Goal: Task Accomplishment & Management: Manage account settings

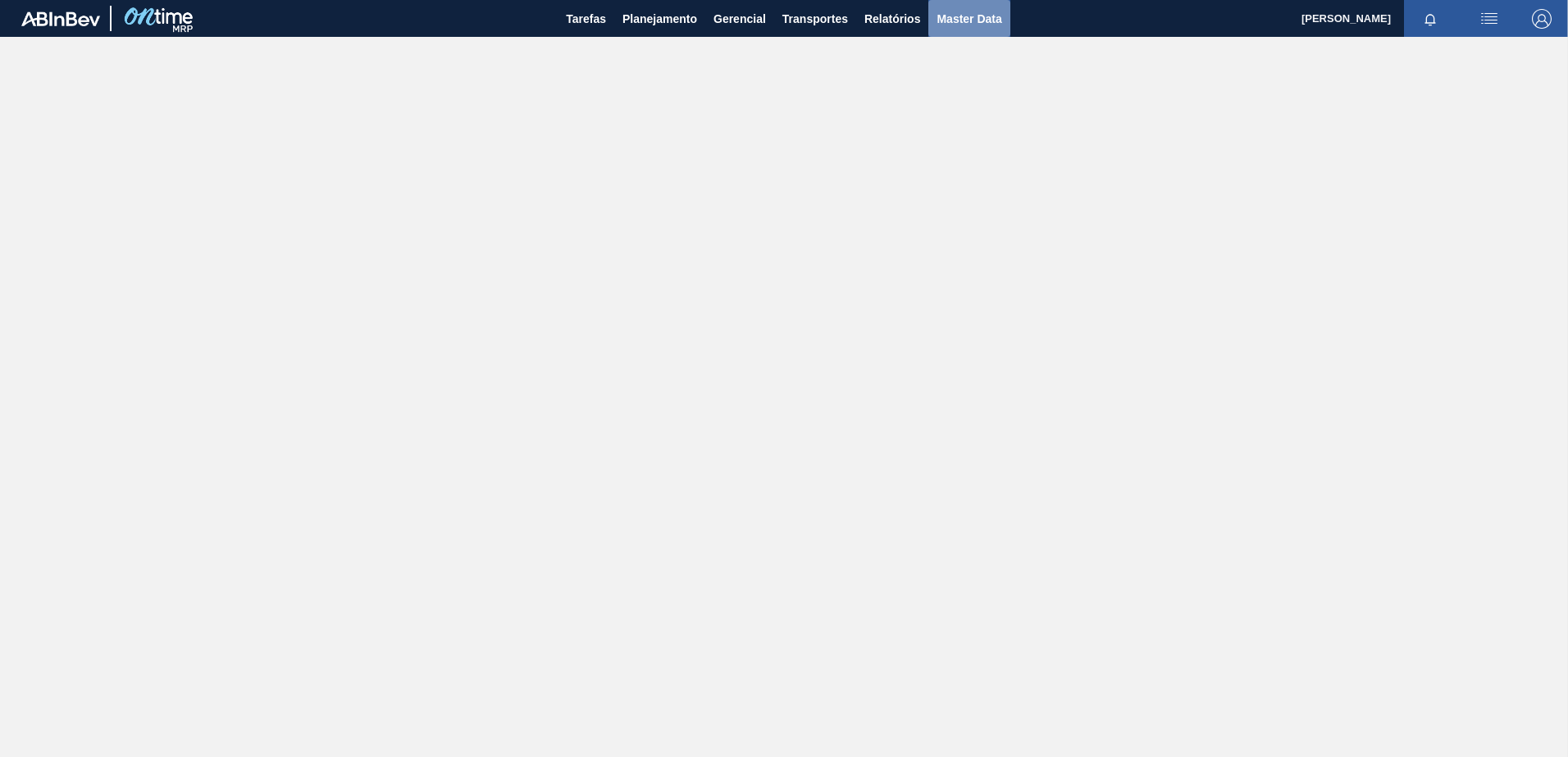
click at [957, 33] on button "Master Data" at bounding box center [969, 19] width 81 height 37
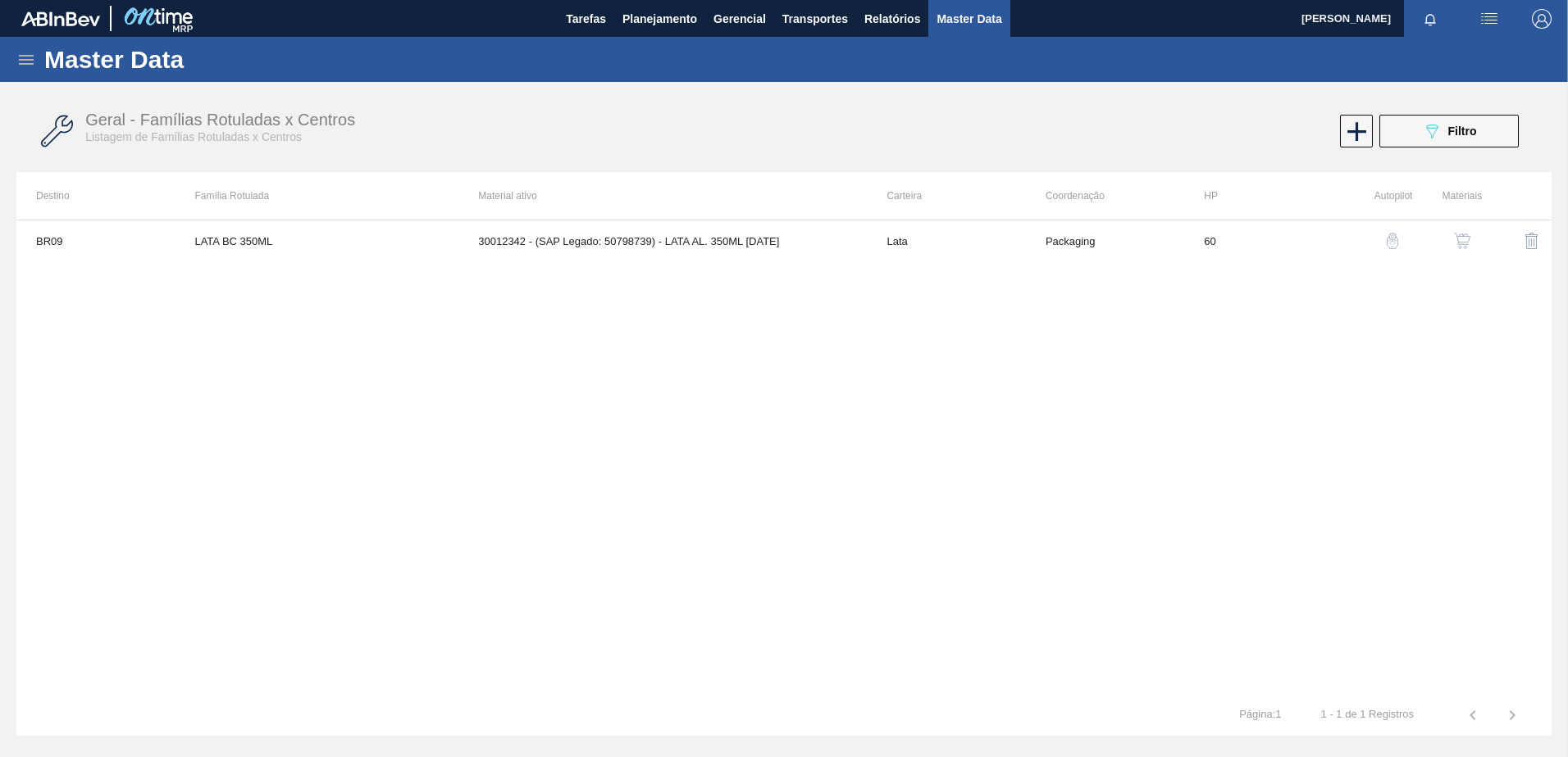
click at [13, 66] on div "Master Data" at bounding box center [784, 60] width 1568 height 45
click at [20, 58] on icon at bounding box center [26, 60] width 20 height 20
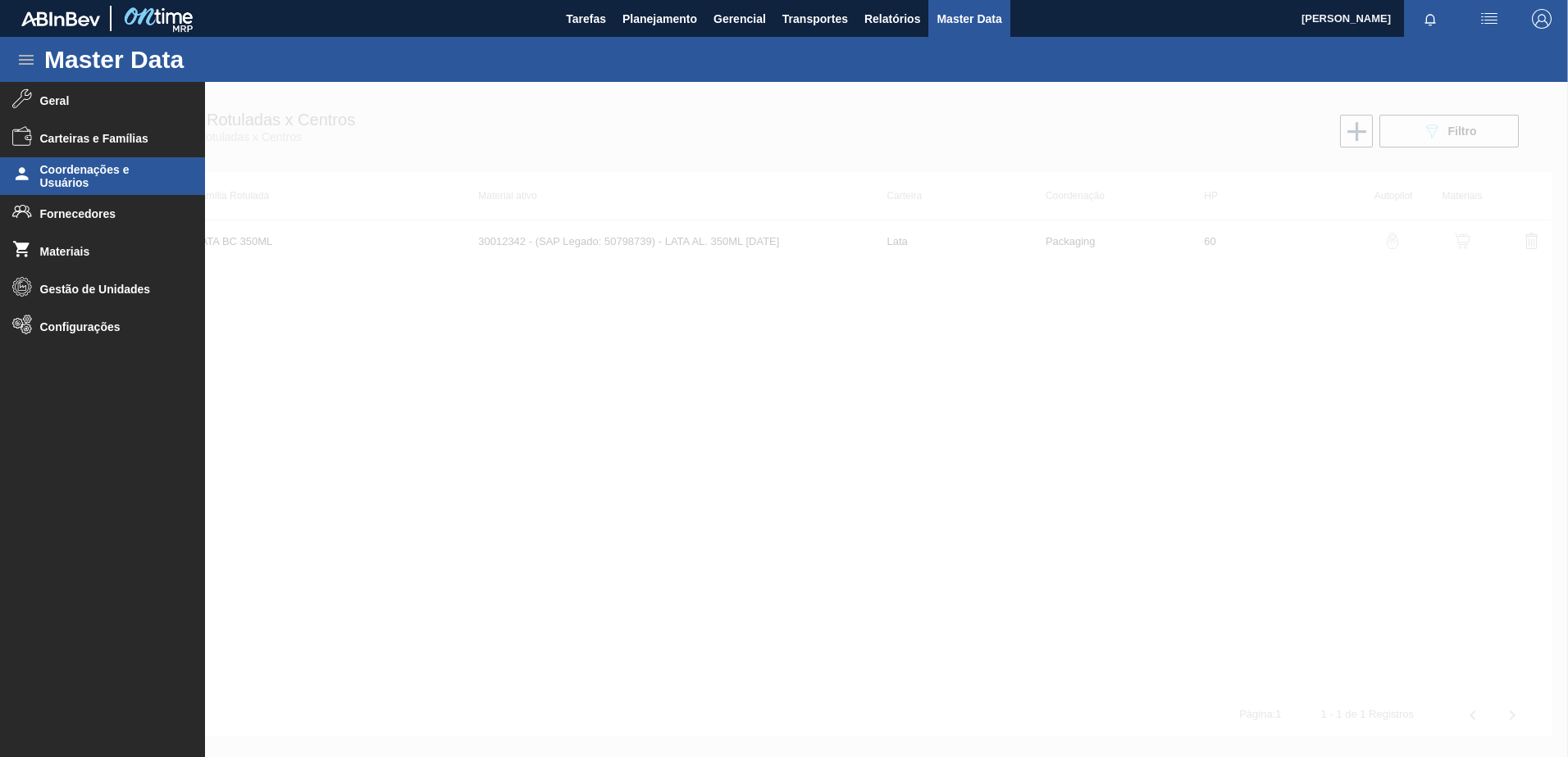
click at [114, 180] on span "Coordenações e Usuários" at bounding box center [107, 176] width 135 height 26
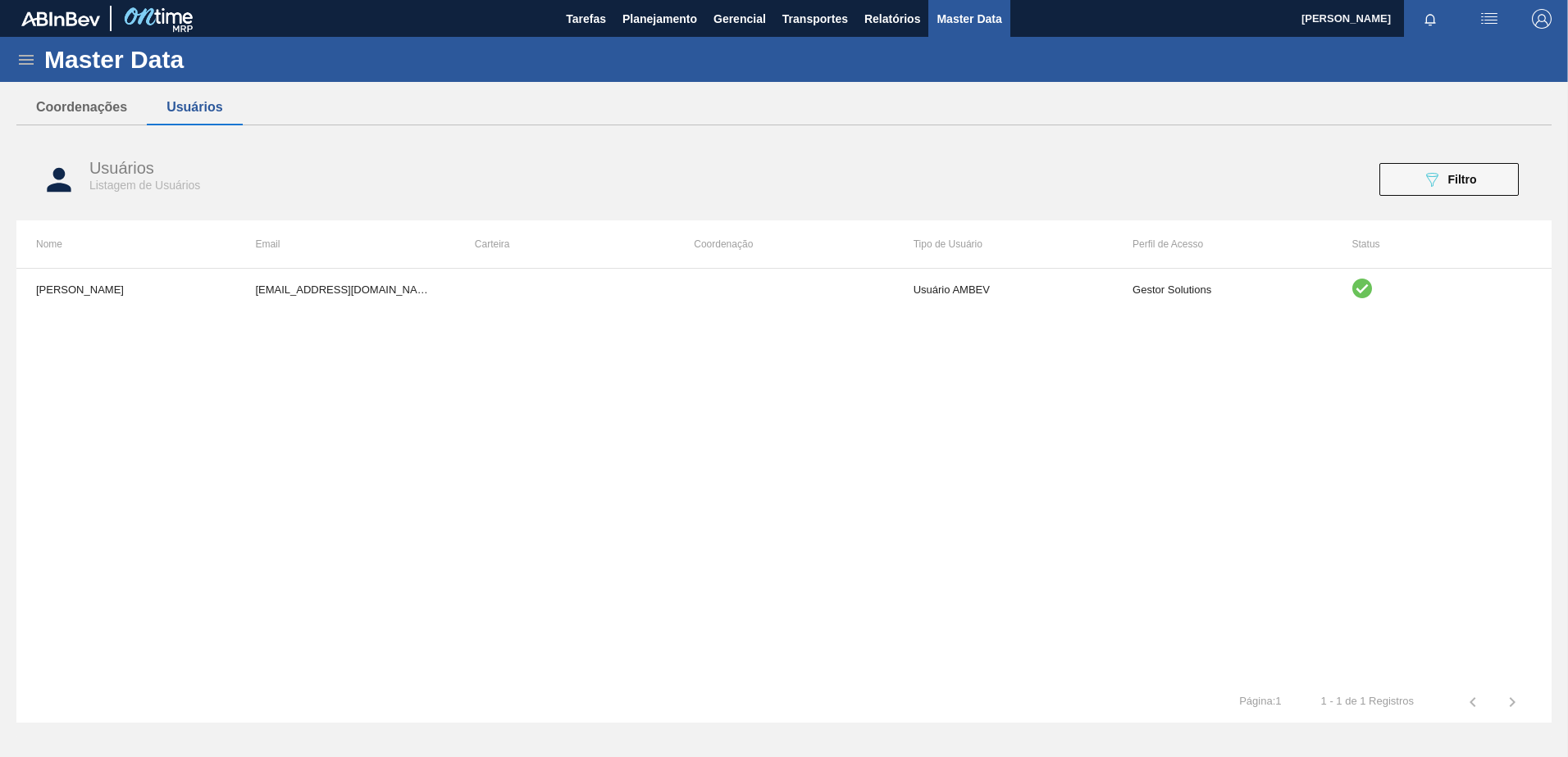
click at [24, 54] on icon at bounding box center [26, 60] width 20 height 20
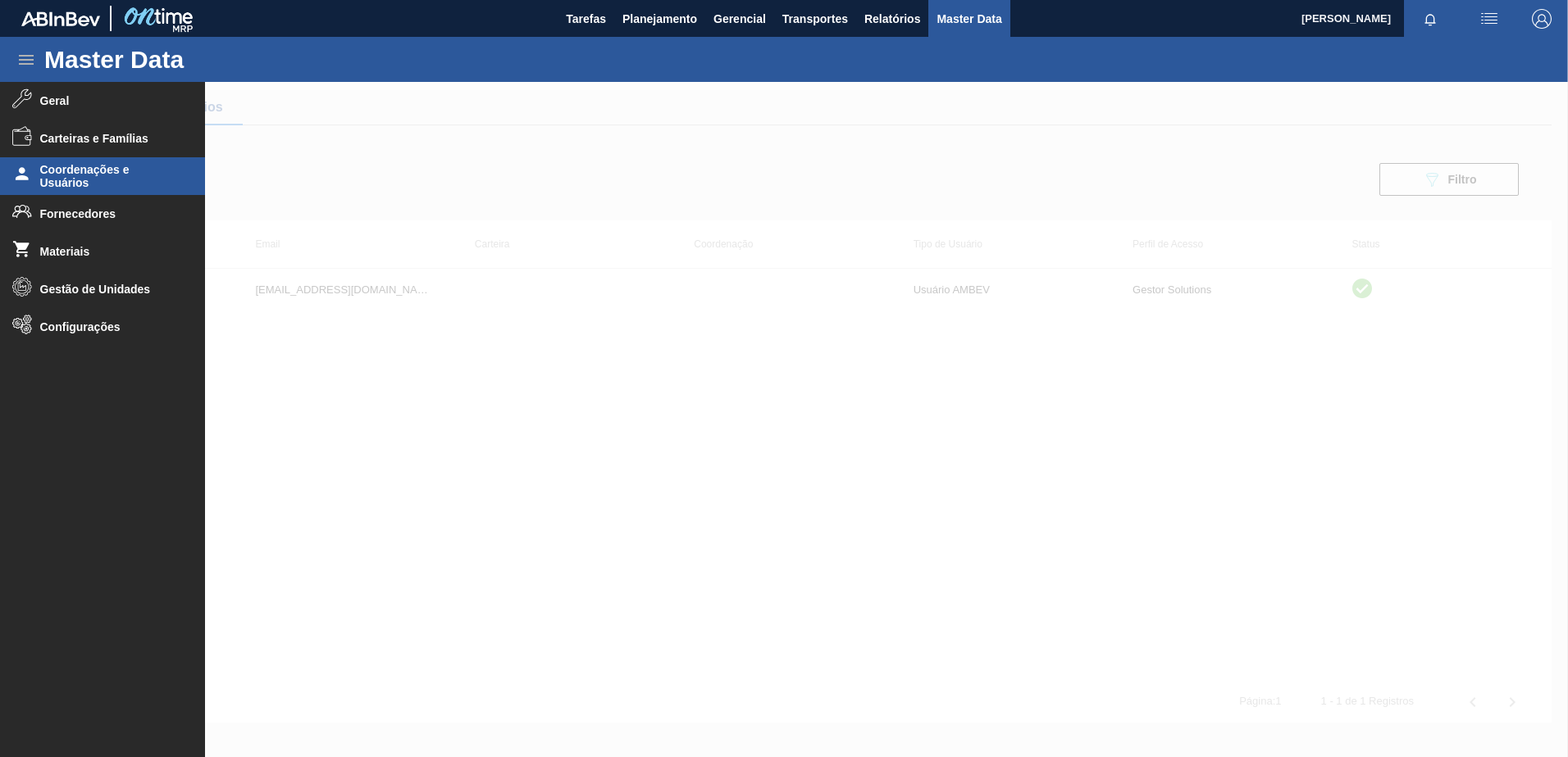
click at [595, 365] on div at bounding box center [784, 419] width 1568 height 675
click at [595, 365] on div "Vitor Secfem Rodrigues [EMAIL_ADDRESS][DOMAIN_NAME] Usuário AMBEV Gestor Soluti…" at bounding box center [784, 474] width 1535 height 414
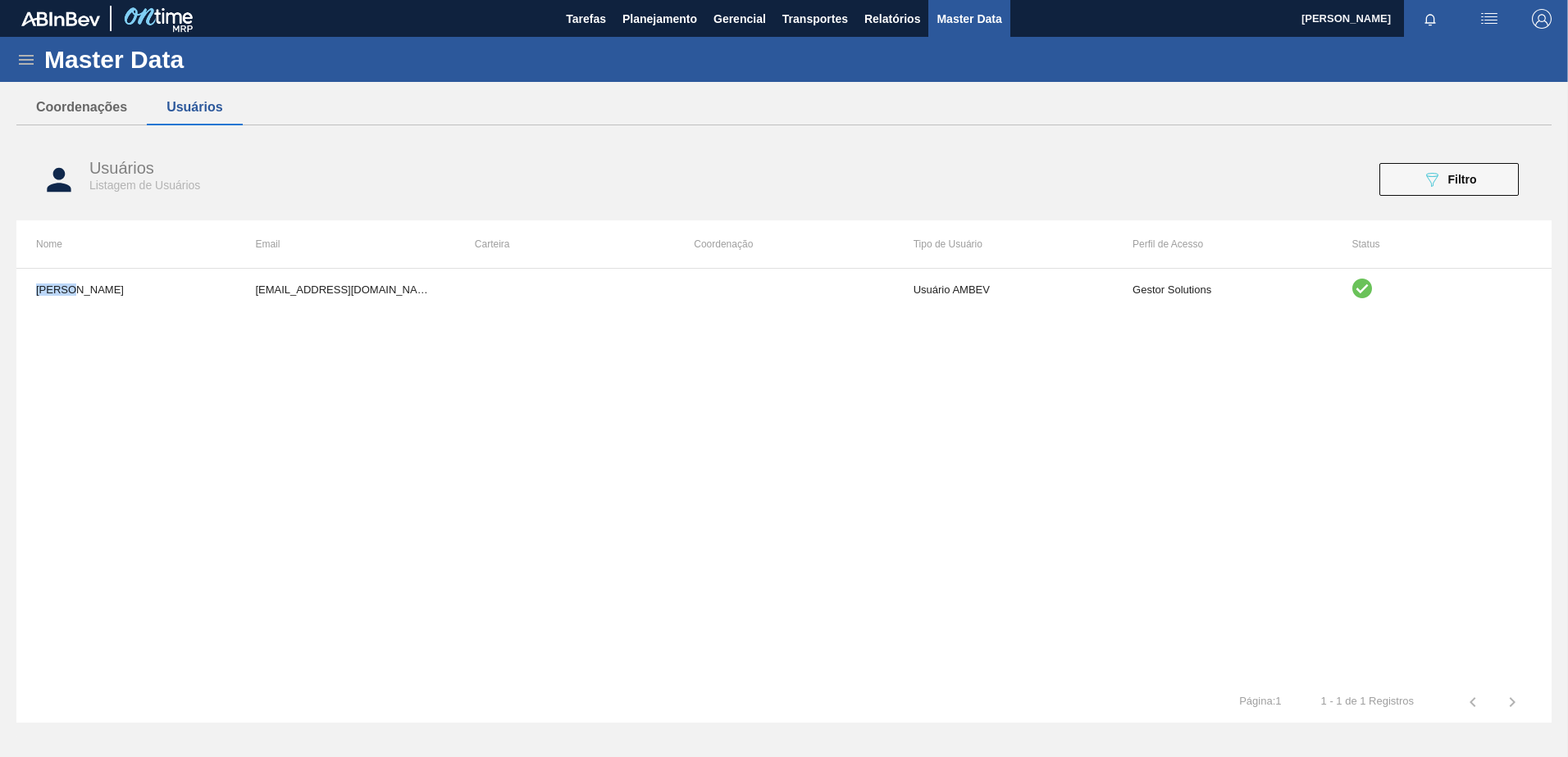
click at [29, 56] on icon at bounding box center [26, 60] width 15 height 10
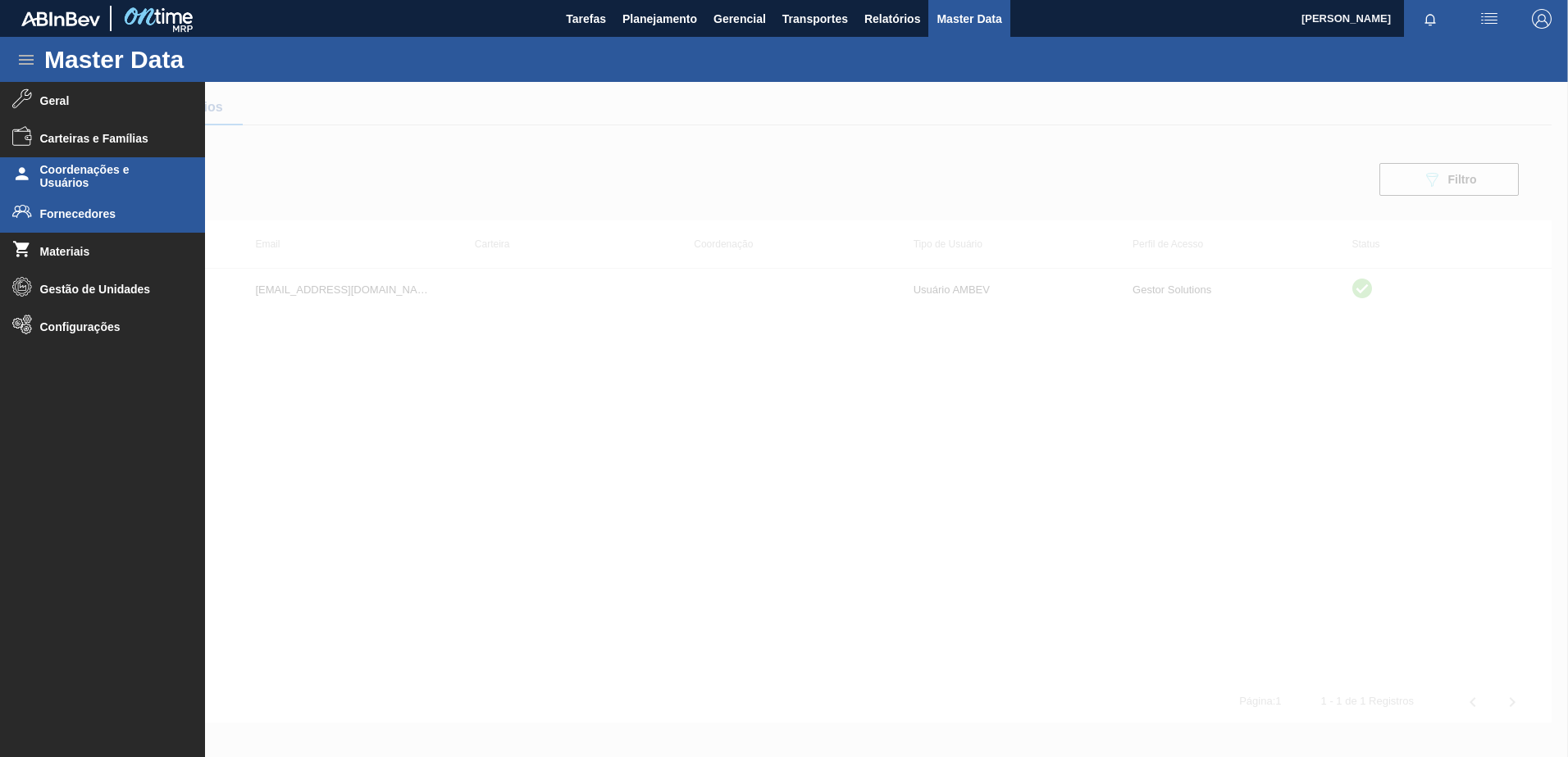
click at [131, 218] on span "Fornecedores" at bounding box center [107, 214] width 135 height 13
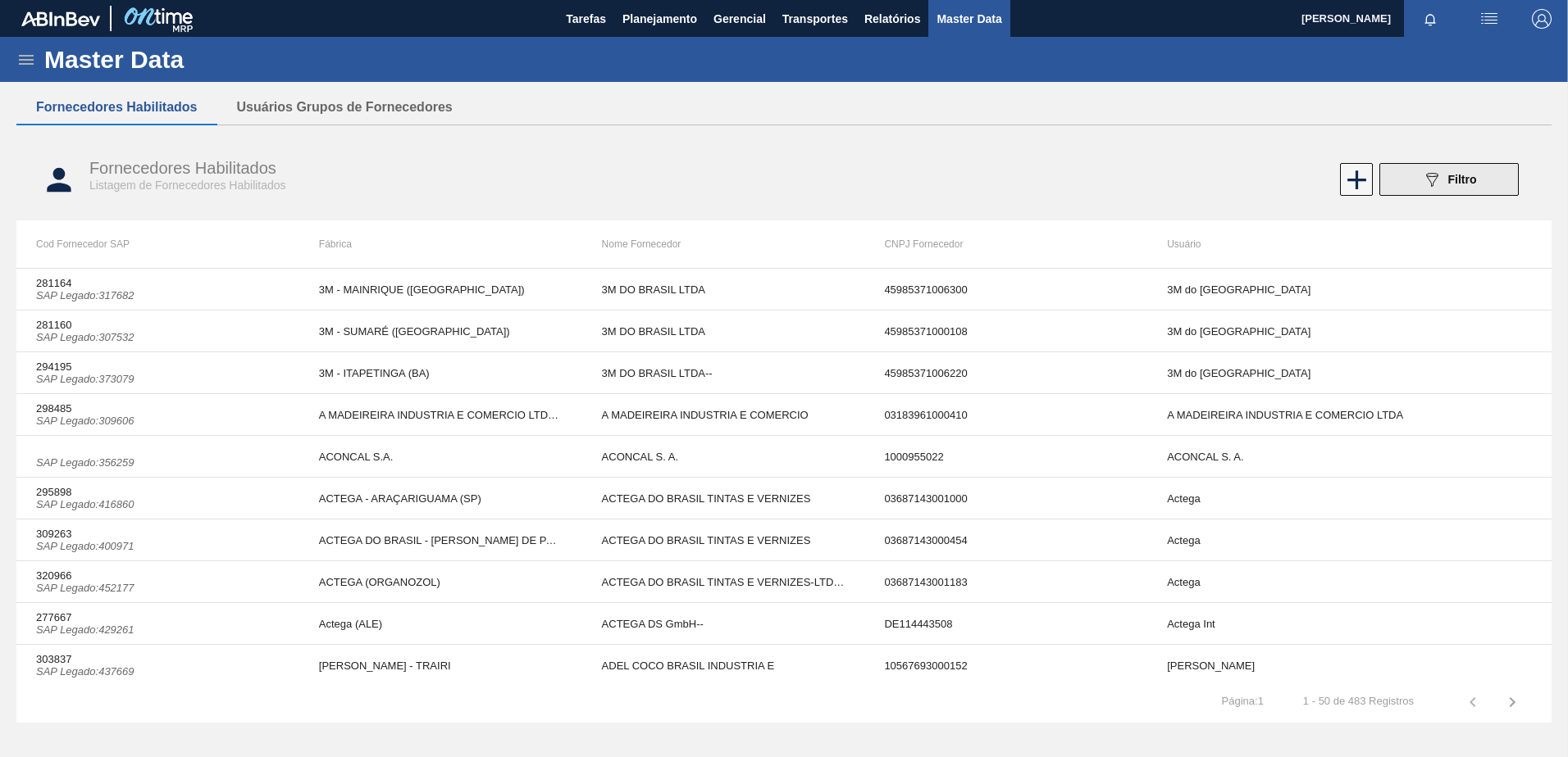
click at [1434, 187] on icon "089F7B8B-B2A5-4AFE-B5C0-19BA573D28AC" at bounding box center [1431, 179] width 20 height 20
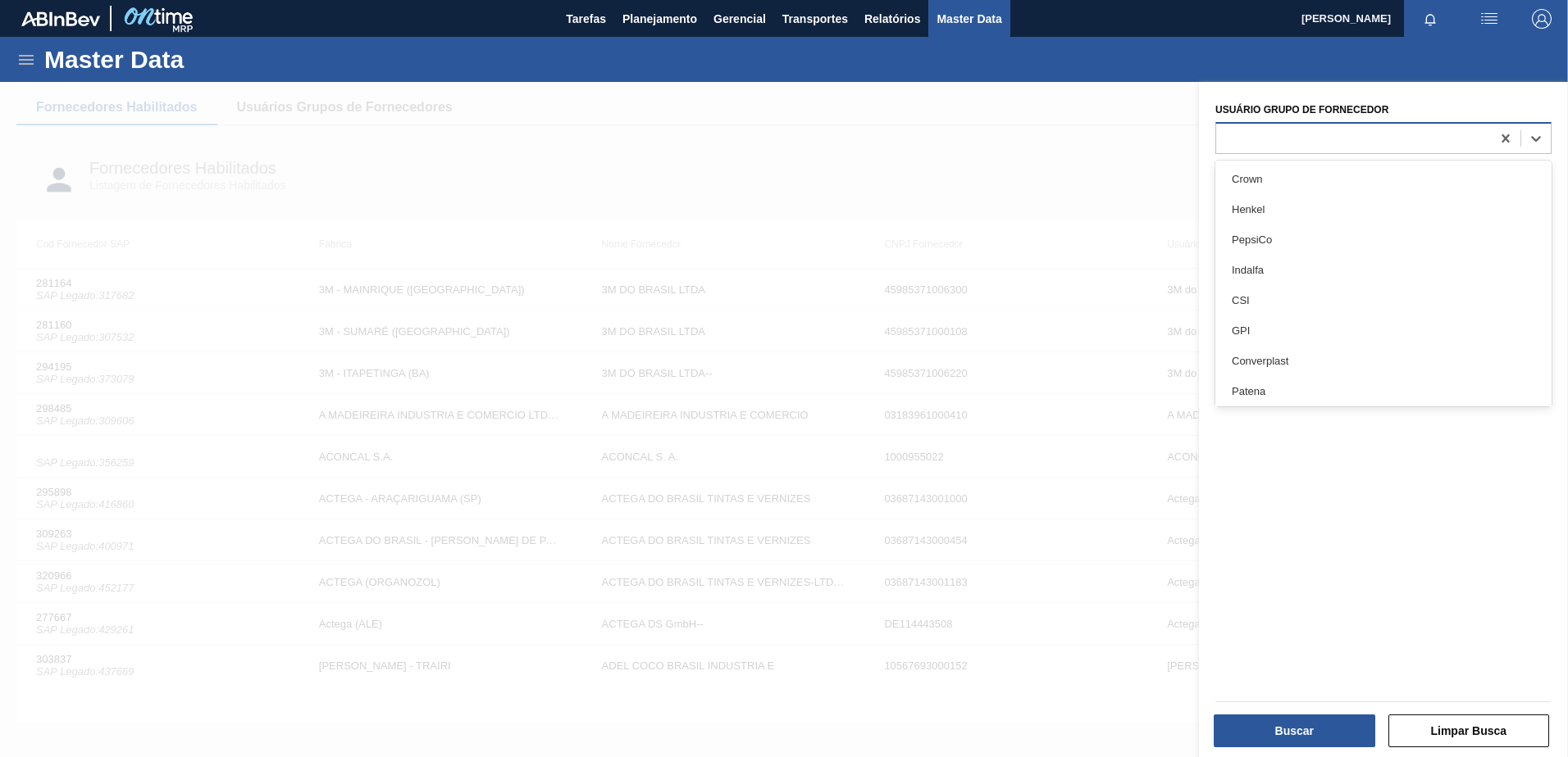
click at [1304, 136] on div at bounding box center [1353, 139] width 275 height 24
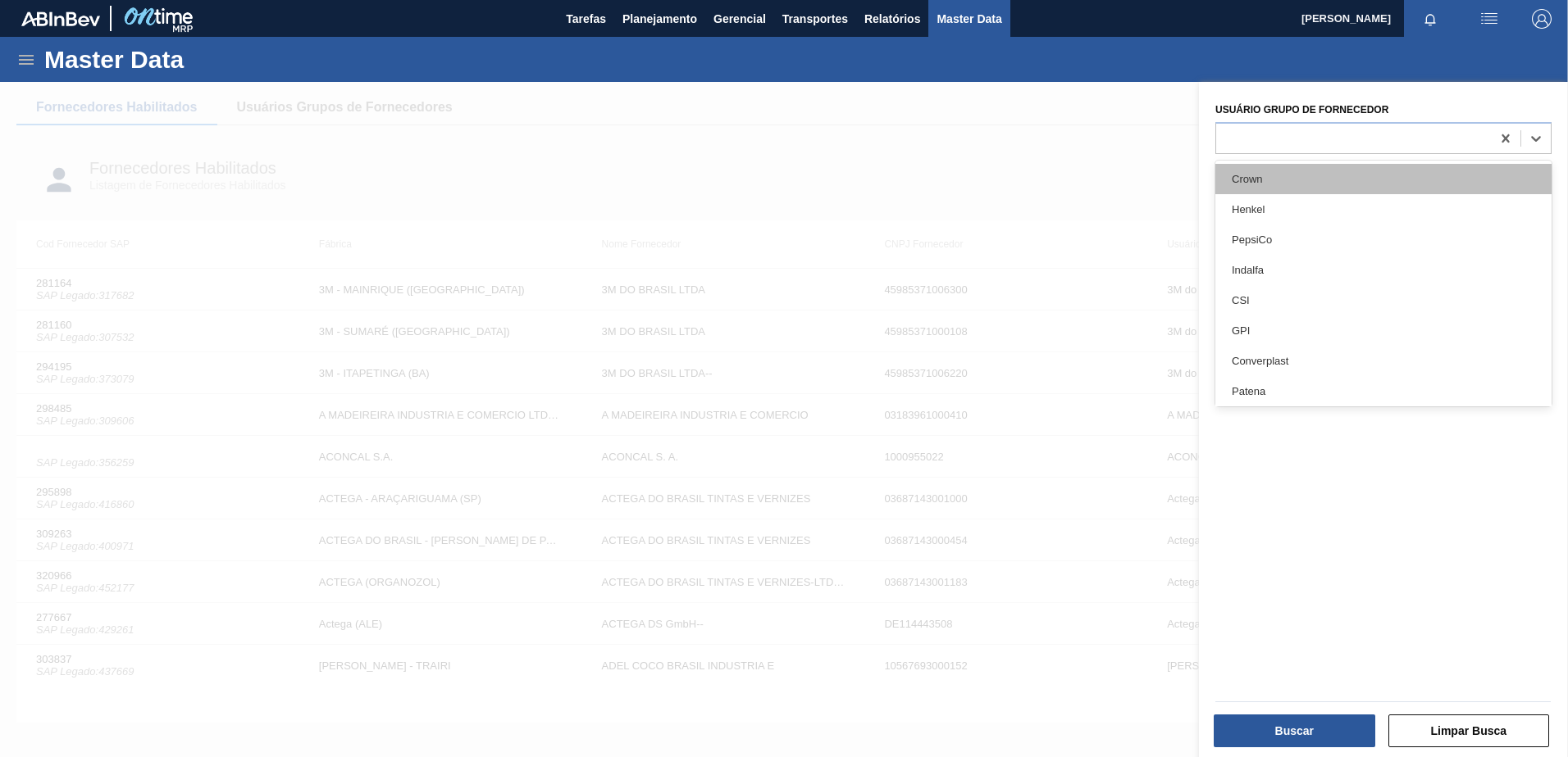
click at [1277, 181] on div "Crown" at bounding box center [1383, 179] width 336 height 31
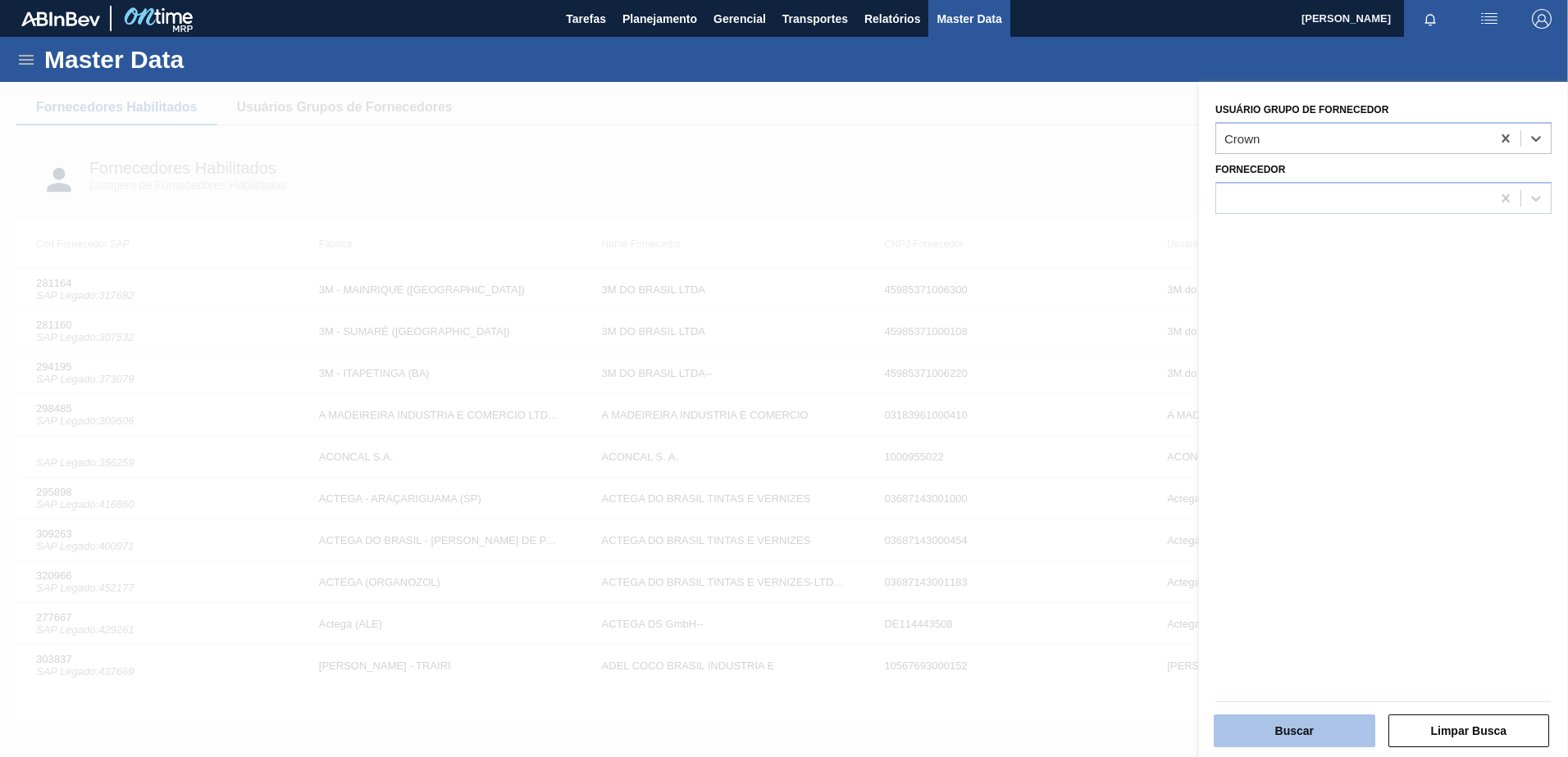
click at [1298, 719] on button "Buscar" at bounding box center [1294, 731] width 162 height 33
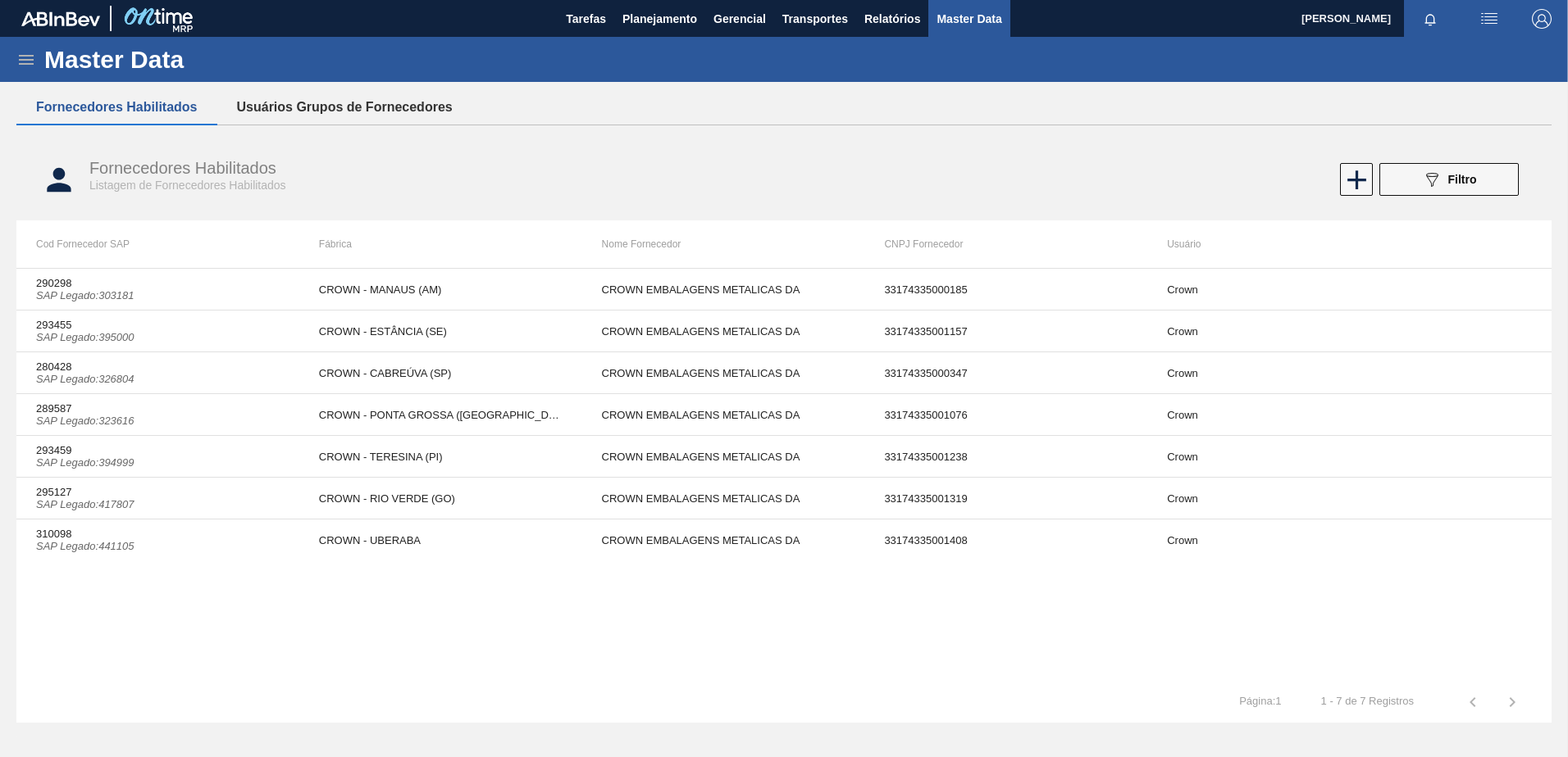
click at [286, 116] on button "Usuários Grupos de Fornecedores" at bounding box center [345, 107] width 255 height 34
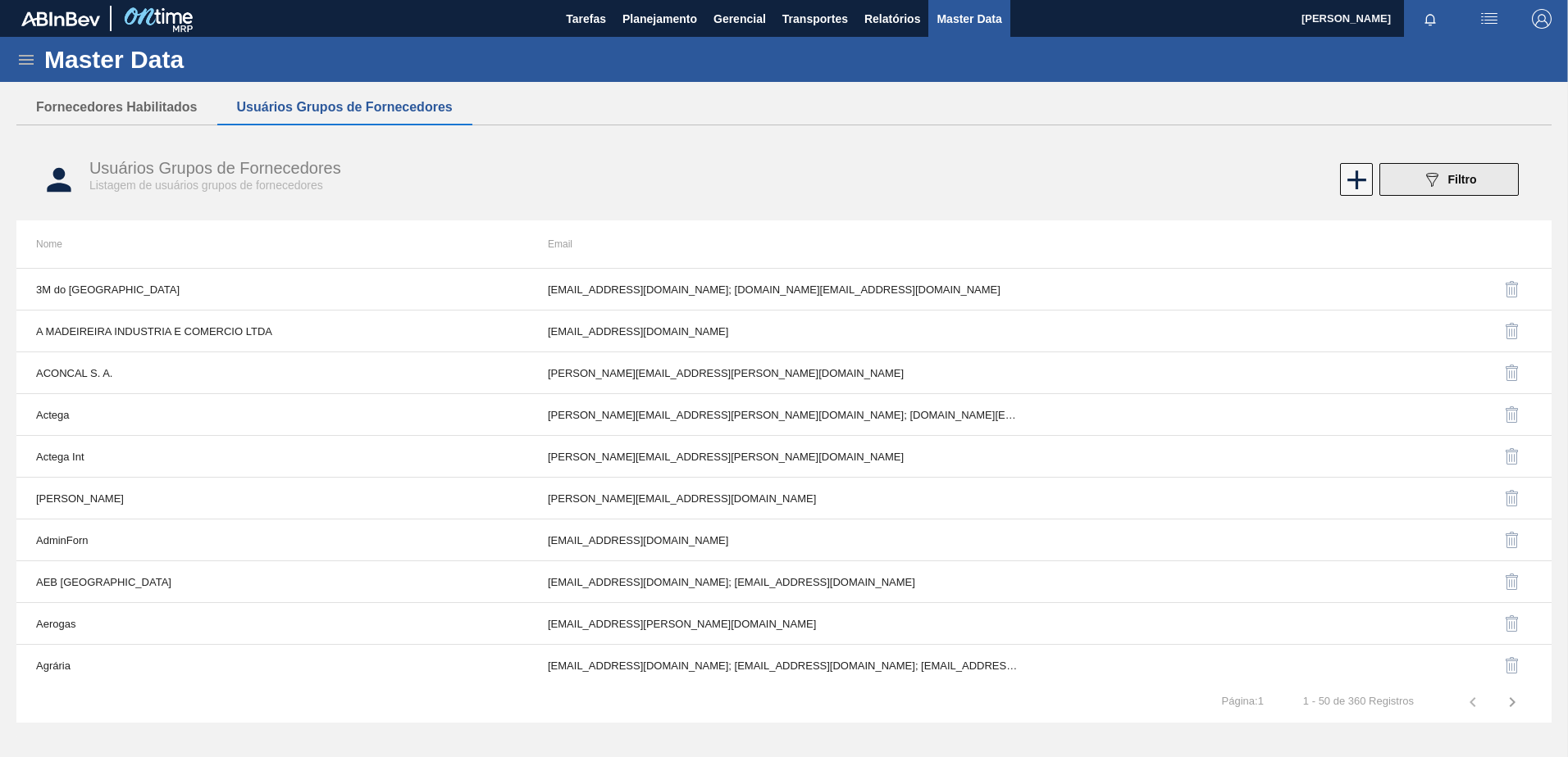
click at [1435, 182] on icon "089F7B8B-B2A5-4AFE-B5C0-19BA573D28AC" at bounding box center [1431, 179] width 20 height 20
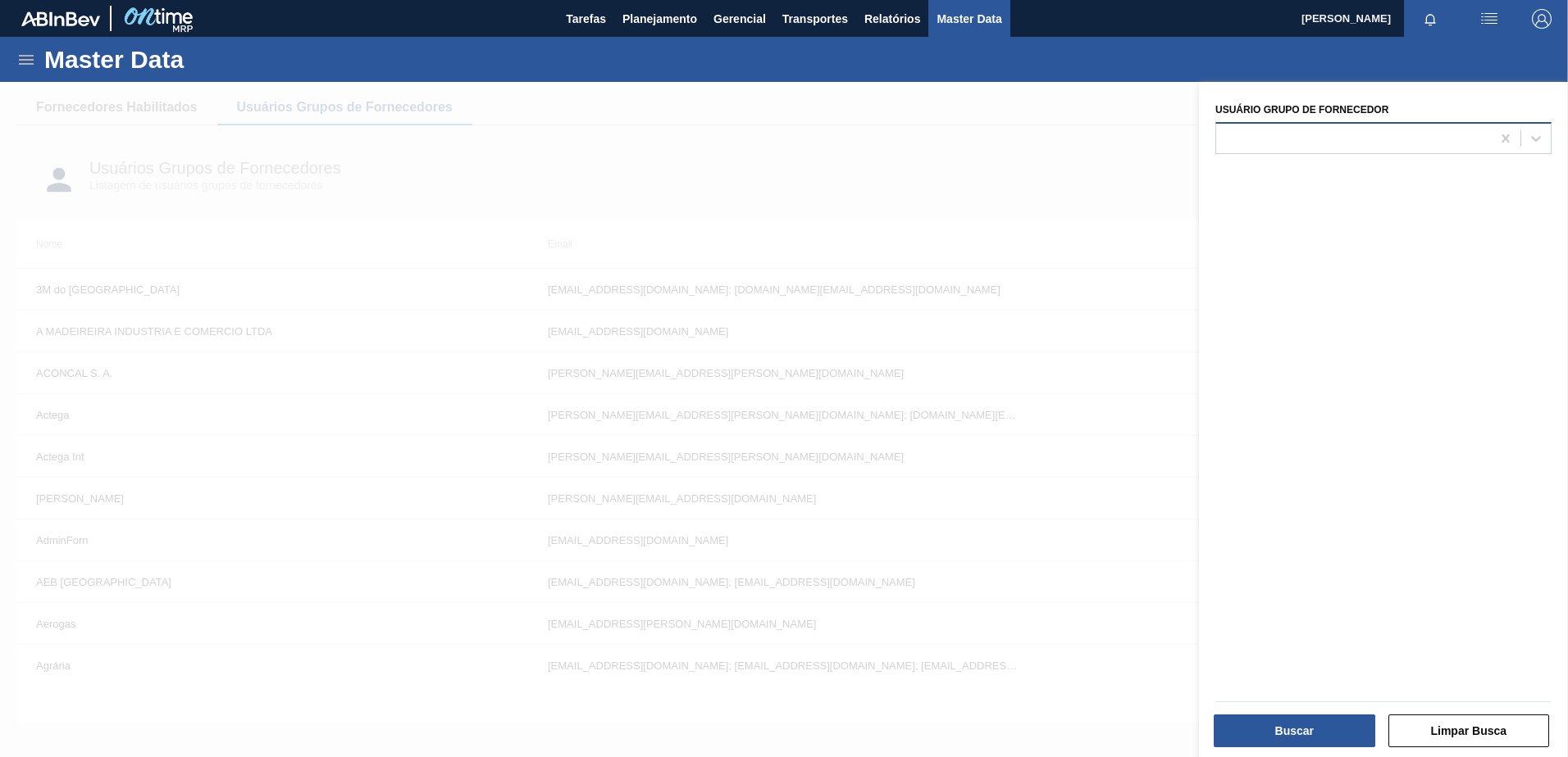
click at [1271, 135] on div at bounding box center [1353, 139] width 275 height 24
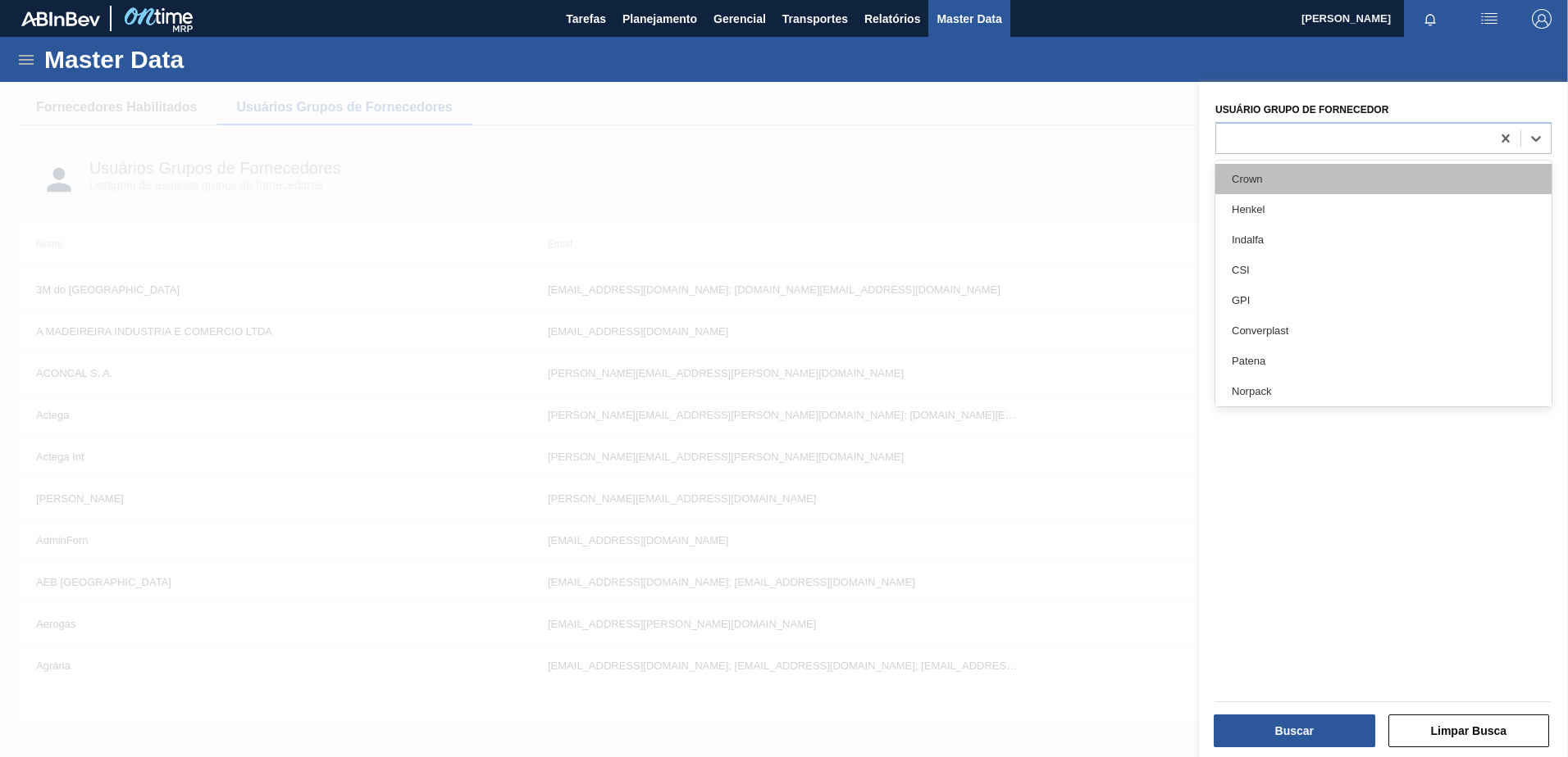
click at [1272, 190] on div "Crown" at bounding box center [1383, 179] width 336 height 31
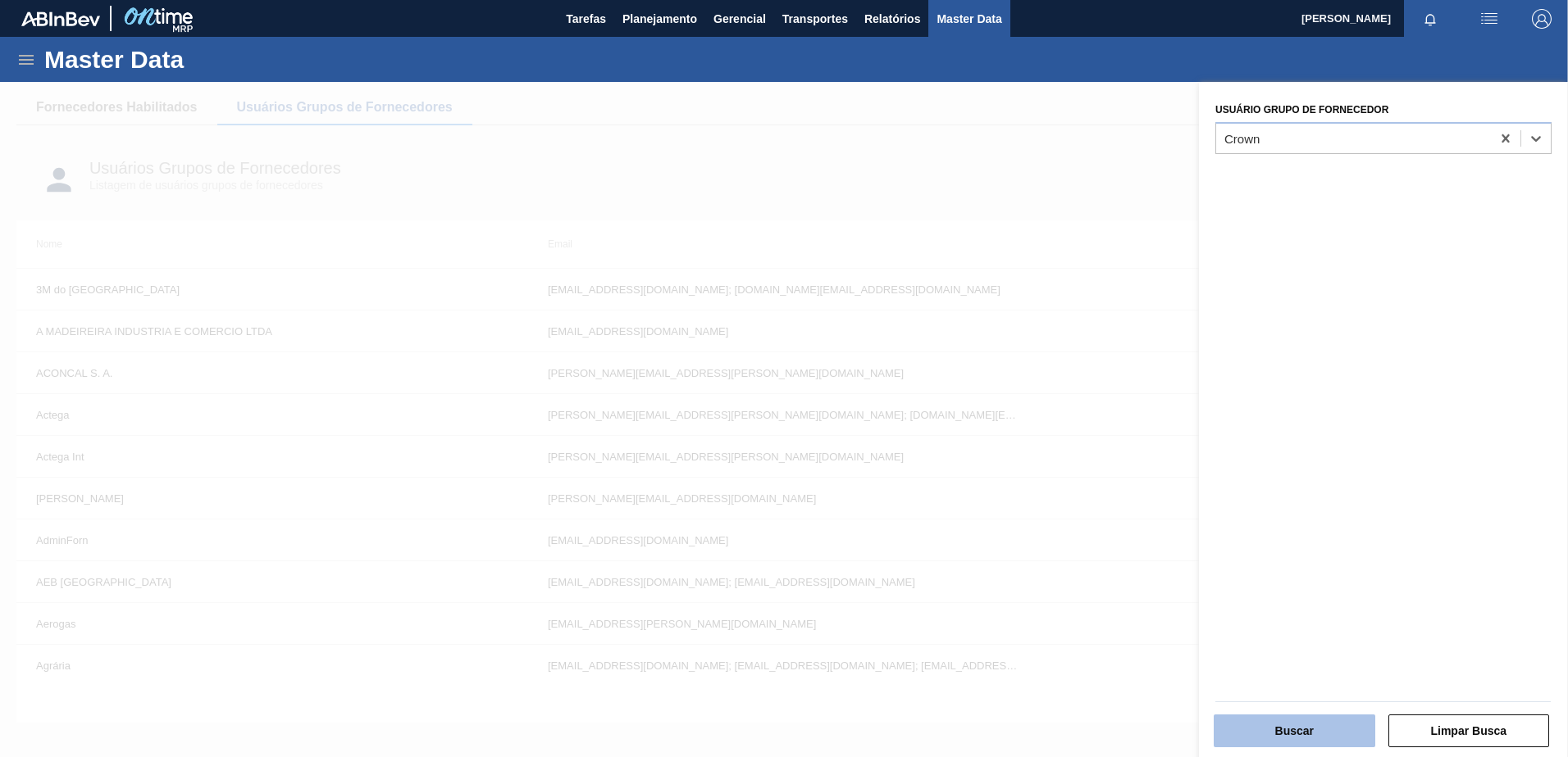
click at [1293, 724] on button "Buscar" at bounding box center [1294, 731] width 162 height 33
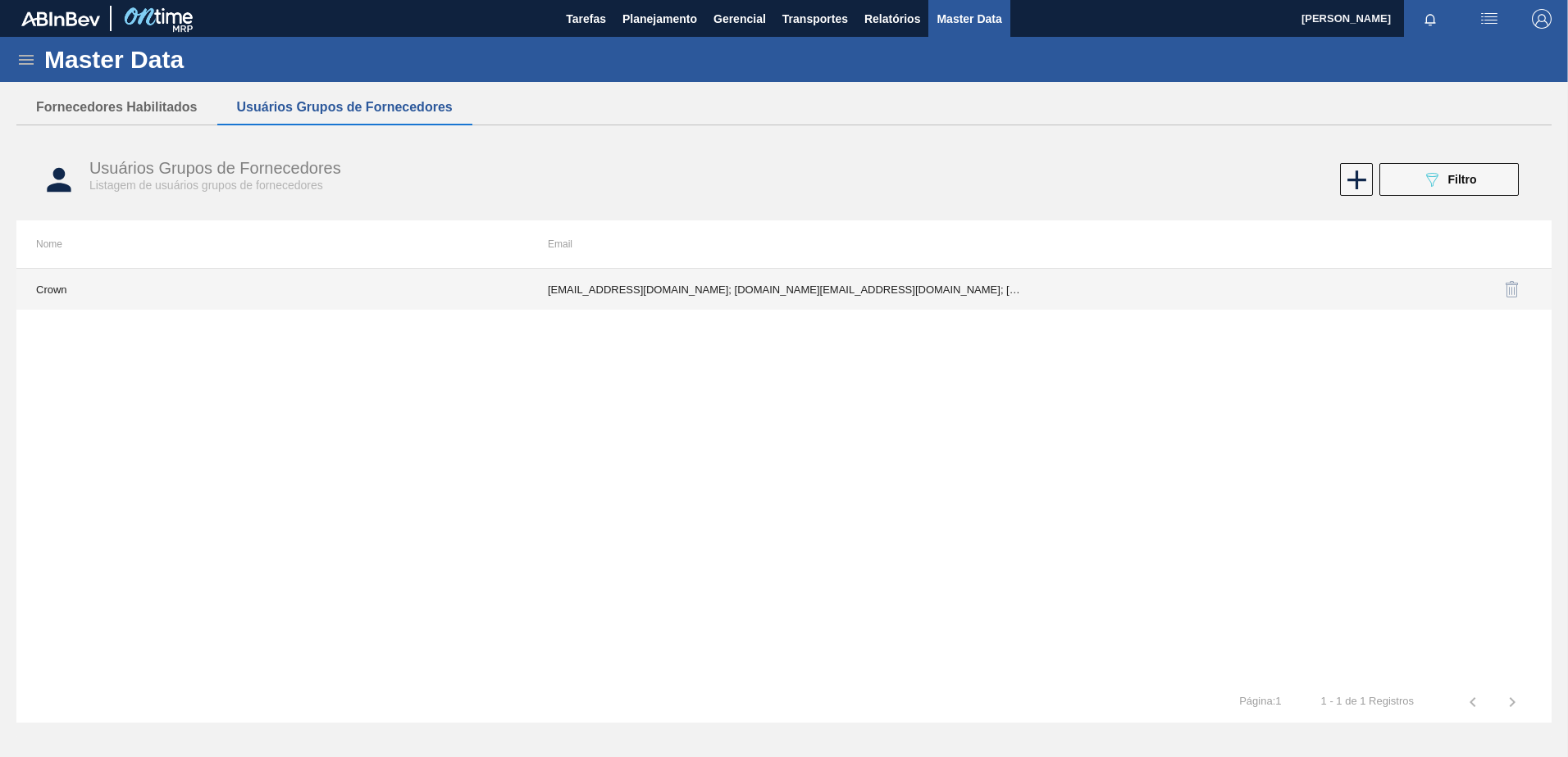
click at [755, 286] on td "[EMAIL_ADDRESS][DOMAIN_NAME]; [DOMAIN_NAME][EMAIL_ADDRESS][DOMAIN_NAME]; [DOMAI…" at bounding box center [784, 289] width 512 height 41
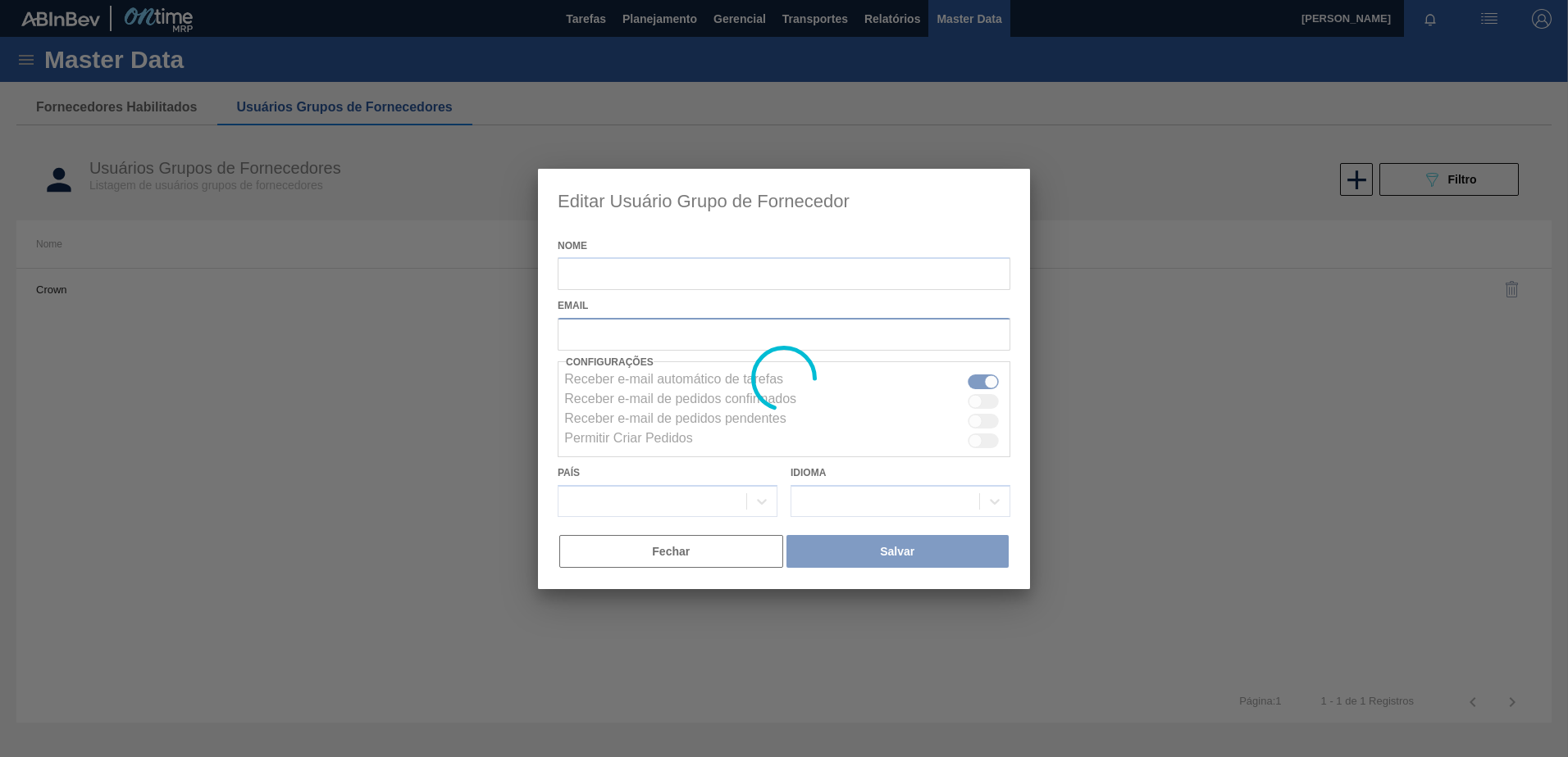
type input "Crown"
checkbox input "true"
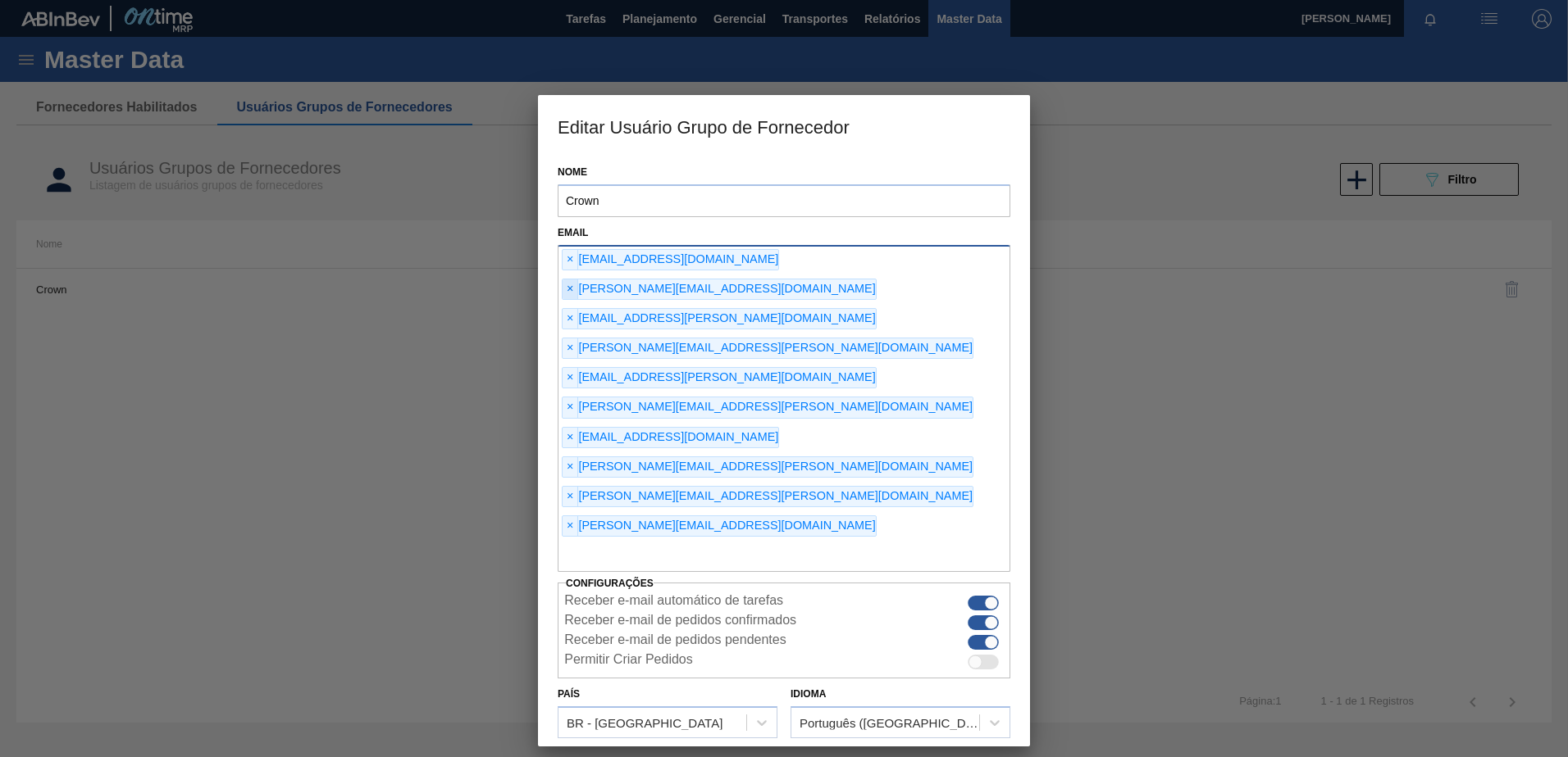
click at [578, 280] on span "×" at bounding box center [570, 289] width 16 height 20
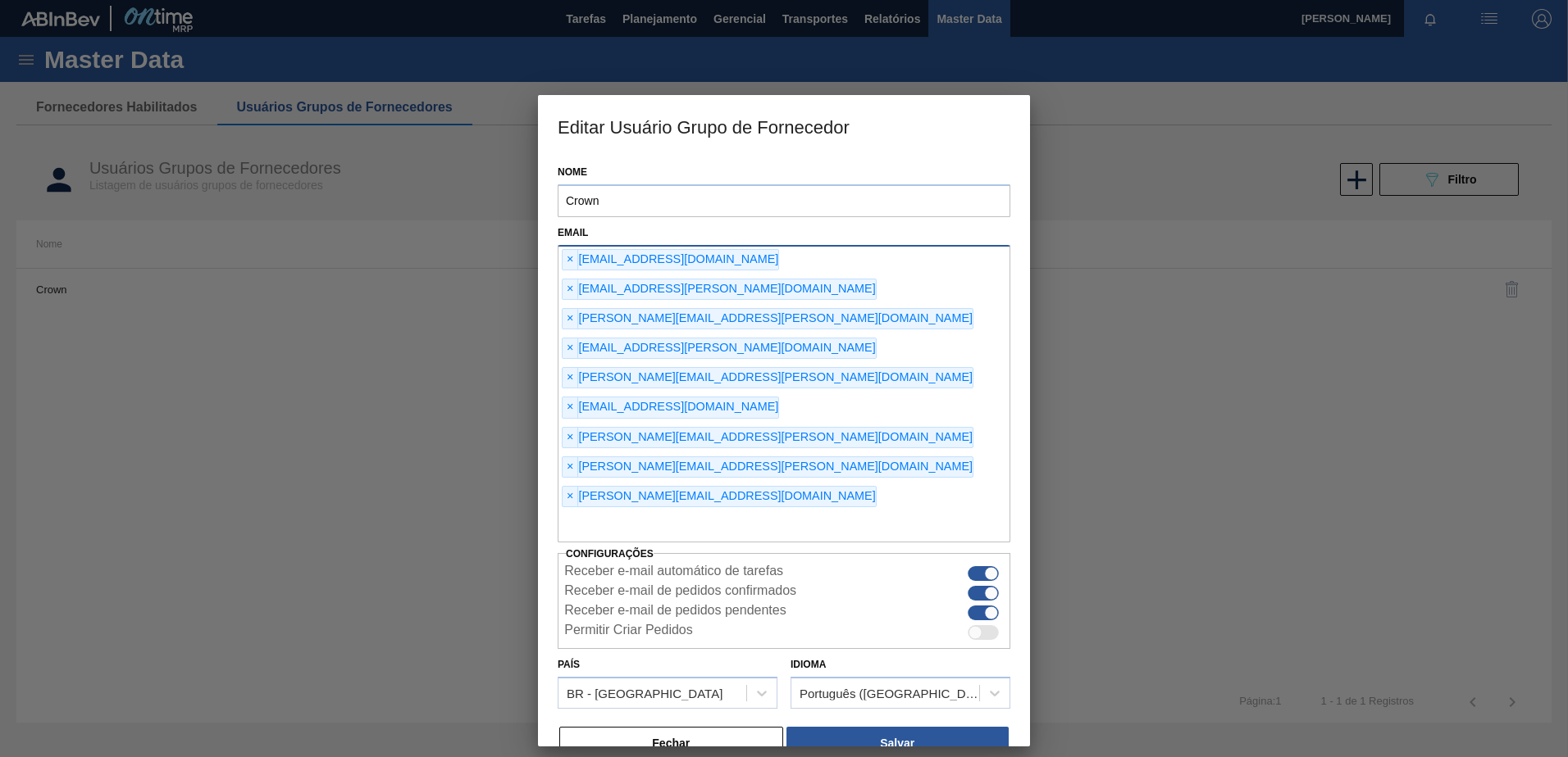
click at [569, 309] on span "×" at bounding box center [570, 318] width 16 height 20
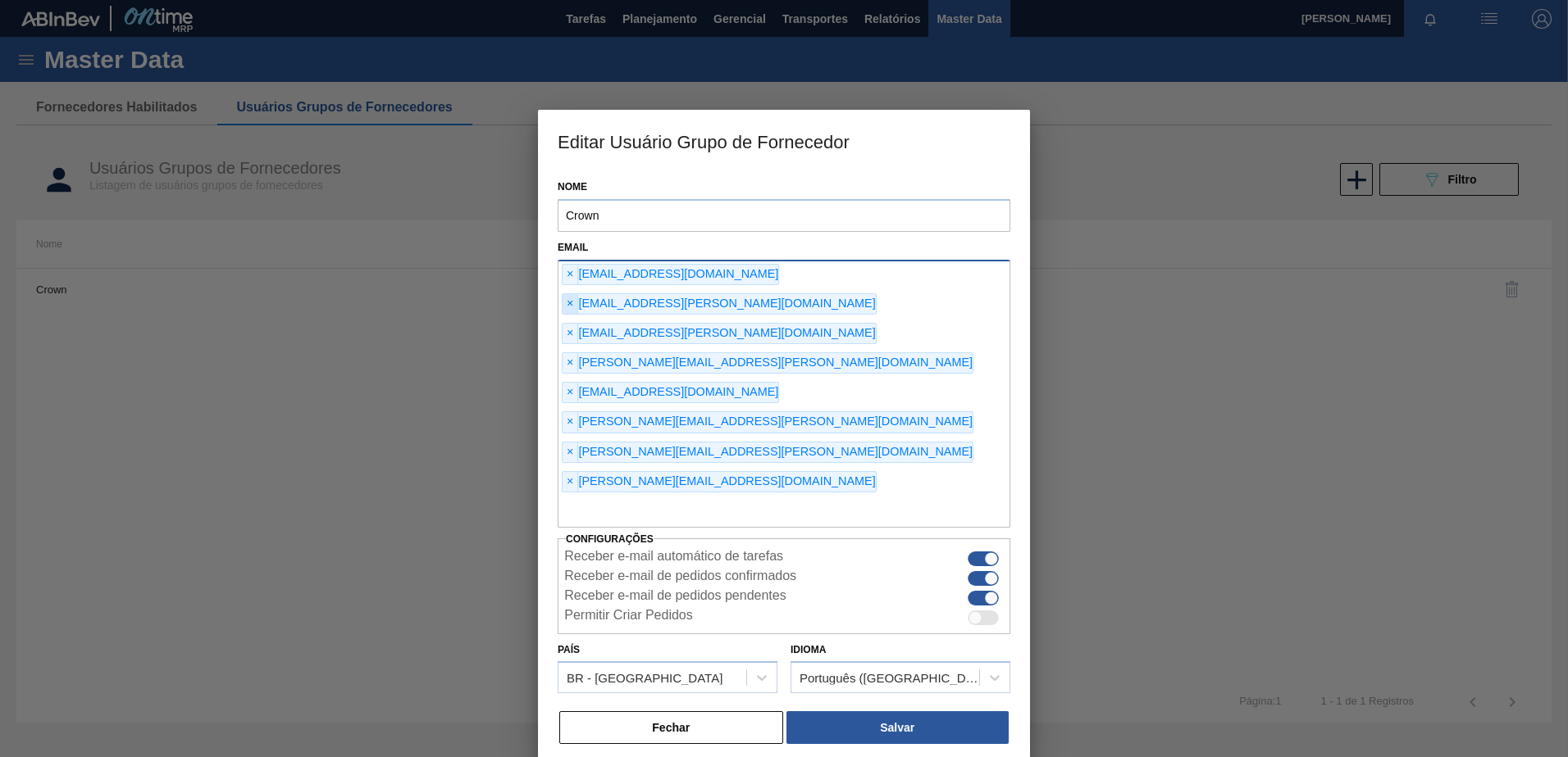
click at [578, 294] on span "×" at bounding box center [570, 303] width 16 height 20
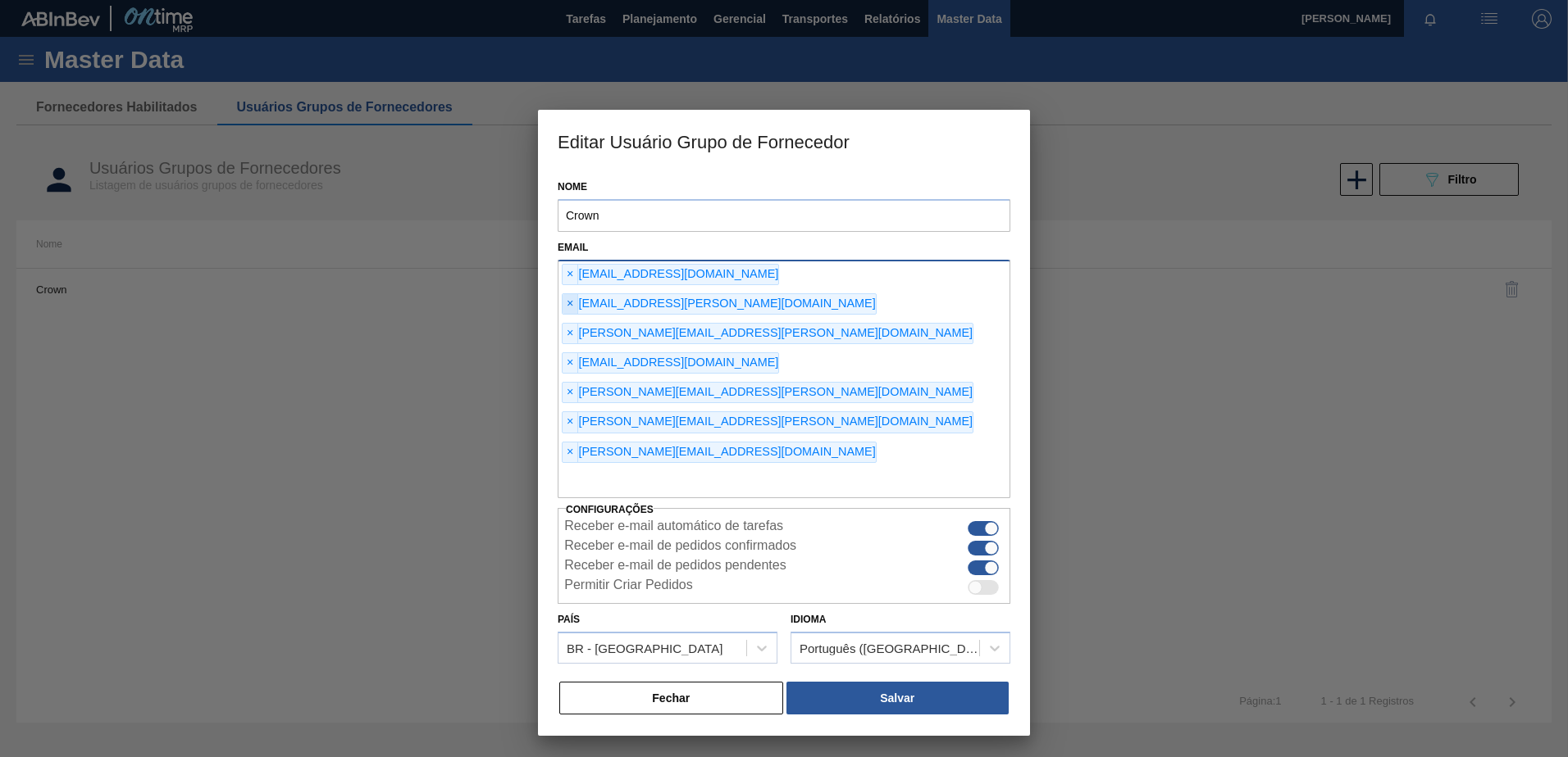
click at [578, 294] on span "×" at bounding box center [570, 303] width 16 height 20
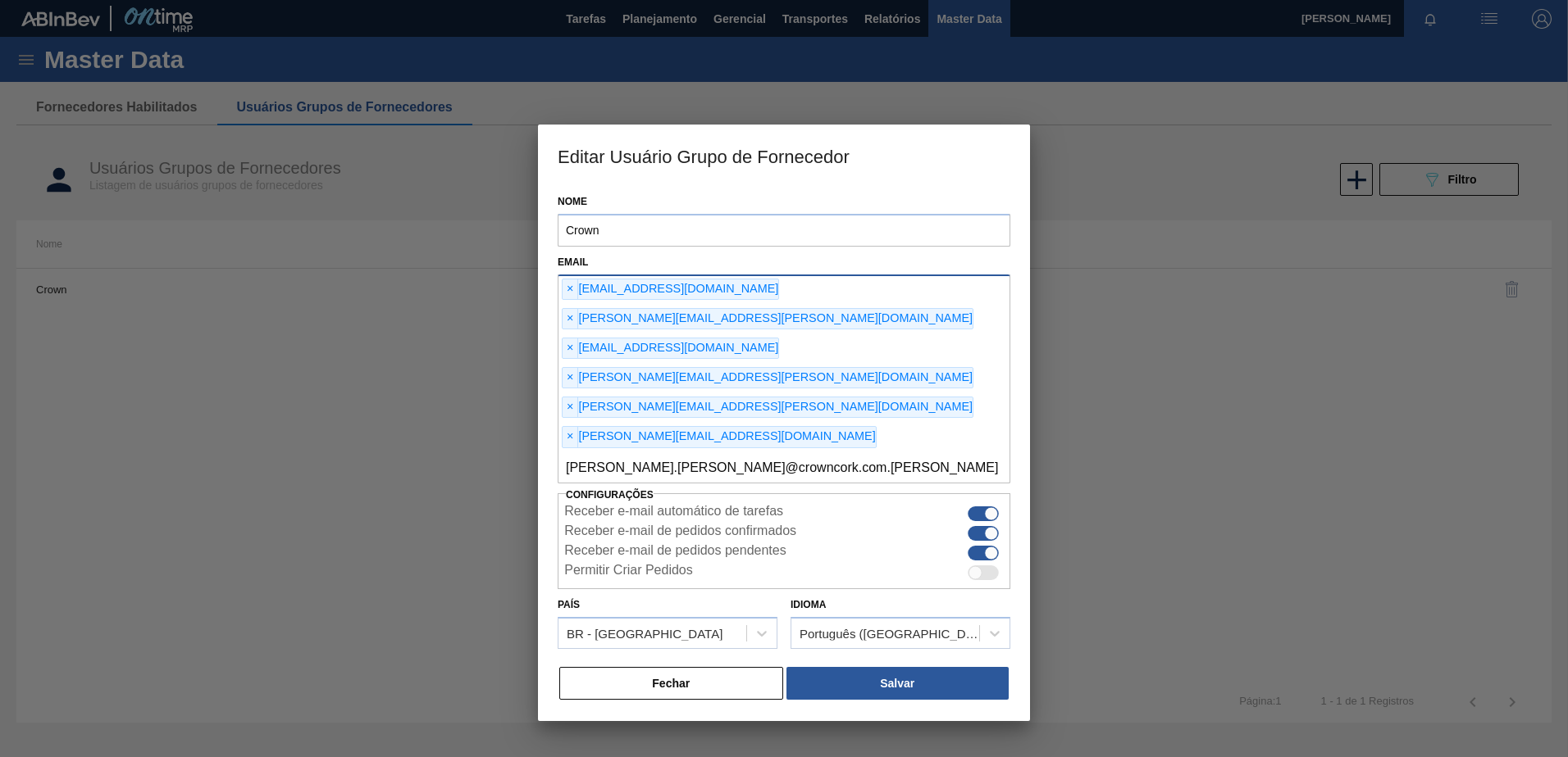
type input "[PERSON_NAME][EMAIL_ADDRESS][PERSON_NAME][DOMAIN_NAME]"
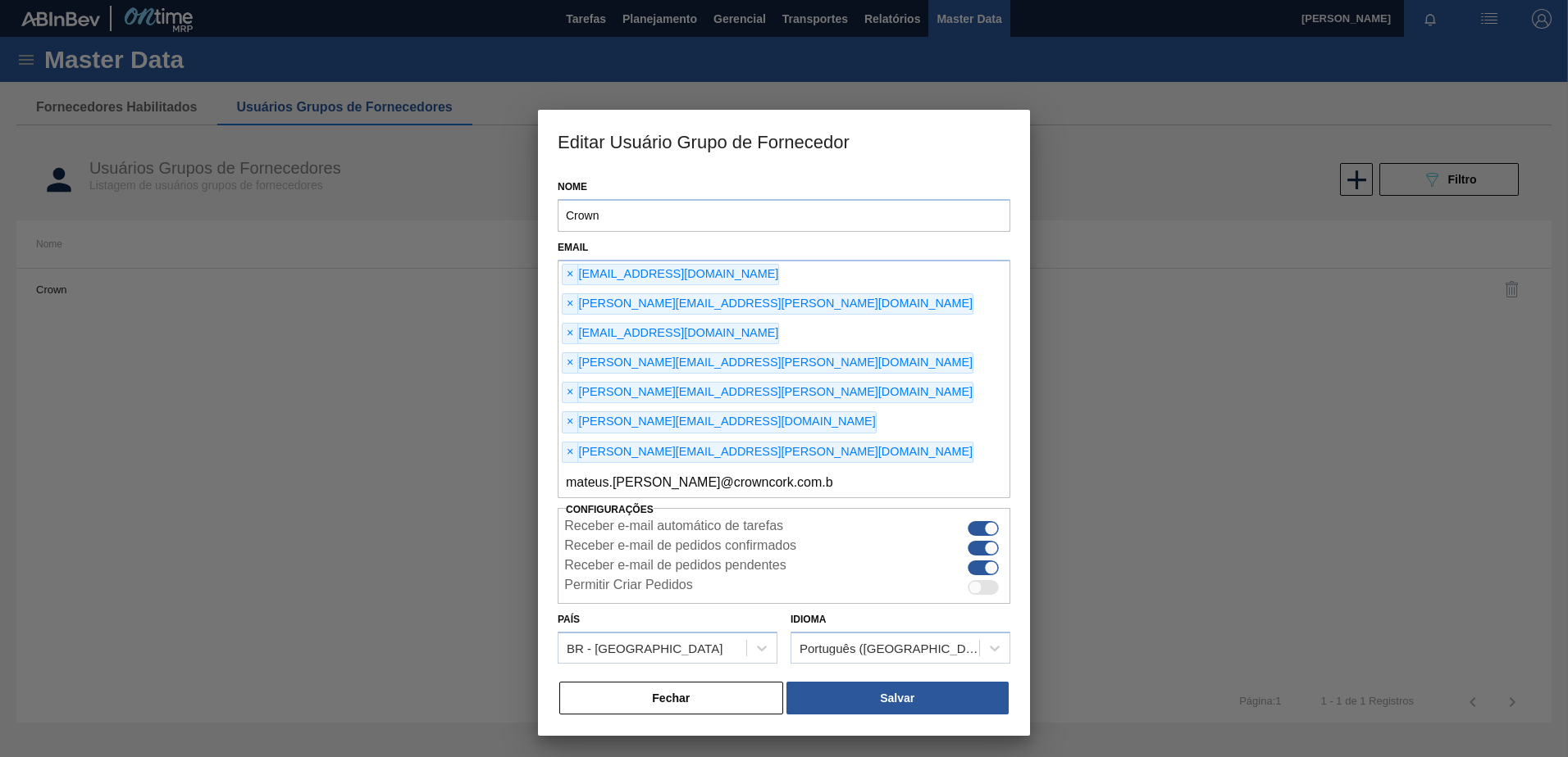
type input "[EMAIL_ADDRESS][PERSON_NAME][DOMAIN_NAME]"
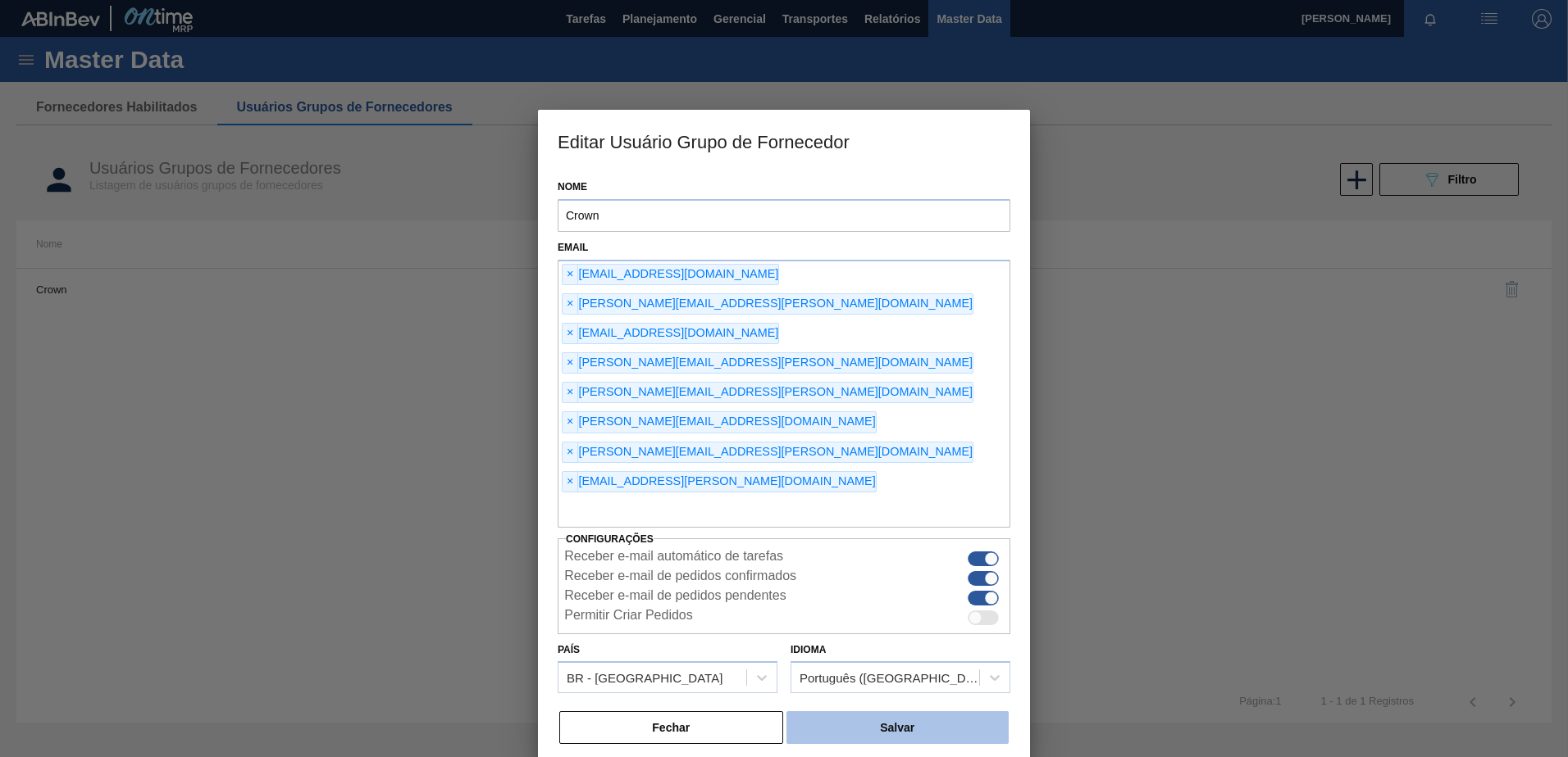
click at [872, 711] on button "Salvar" at bounding box center [897, 727] width 222 height 33
